Goal: Use online tool/utility

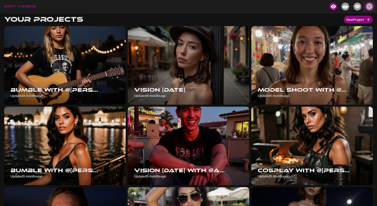
click at [366, 7] on img "button" at bounding box center [370, 7] width 8 height 8
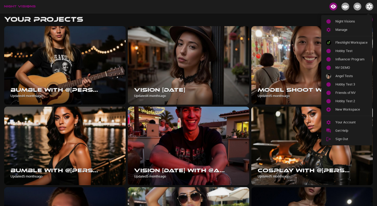
click at [367, 7] on div at bounding box center [188, 103] width 377 height 206
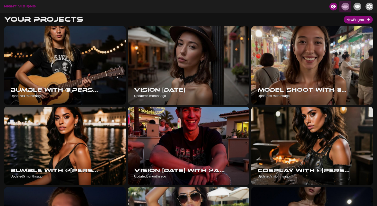
click at [347, 5] on img "Creators" at bounding box center [346, 7] width 8 height 8
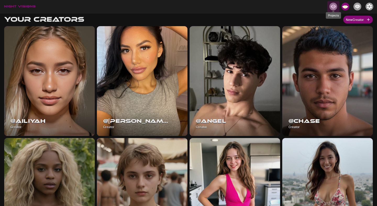
click at [334, 4] on img "Projects" at bounding box center [333, 7] width 8 height 8
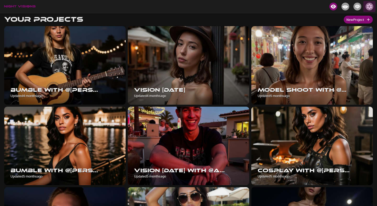
click at [369, 6] on img "button" at bounding box center [370, 7] width 8 height 8
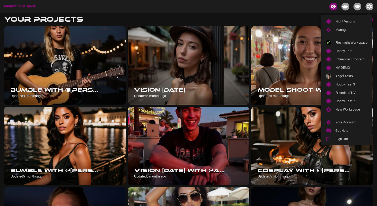
click at [373, 8] on div at bounding box center [188, 103] width 377 height 206
